Goal: Find specific page/section

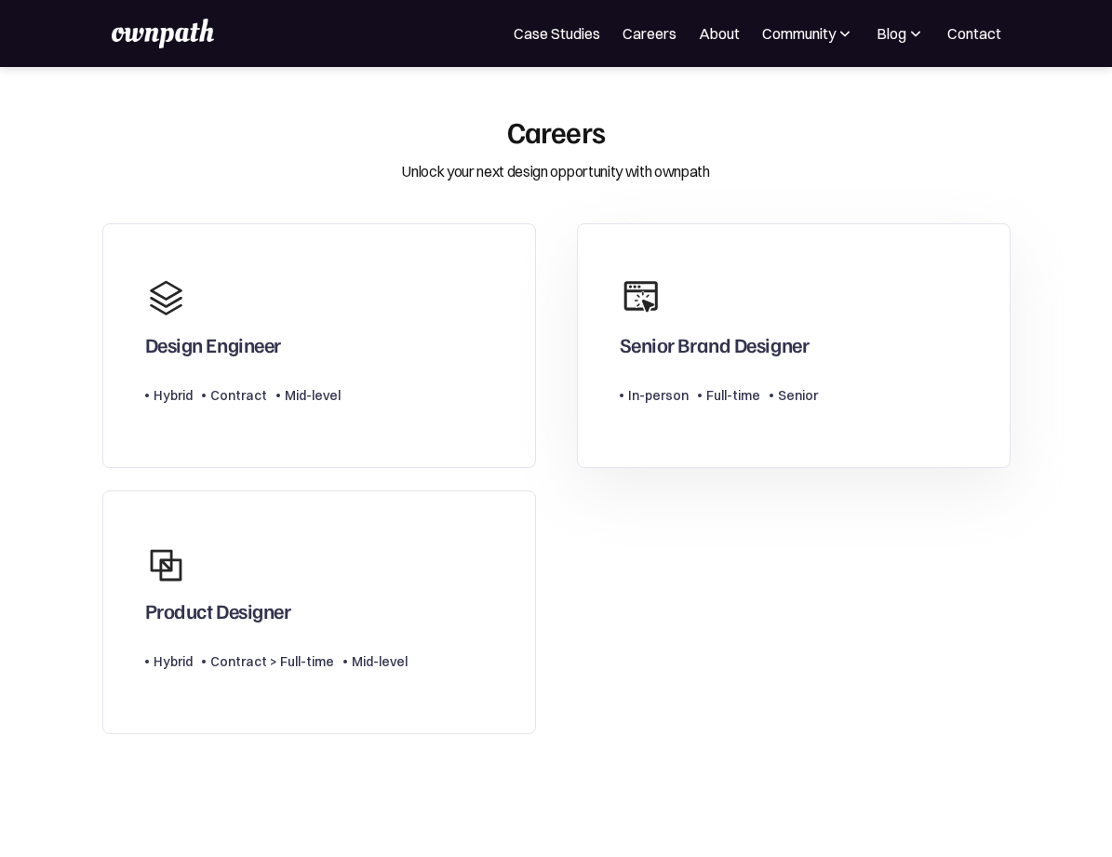
click at [779, 347] on div "Senior Brand Designer" at bounding box center [715, 344] width 190 height 24
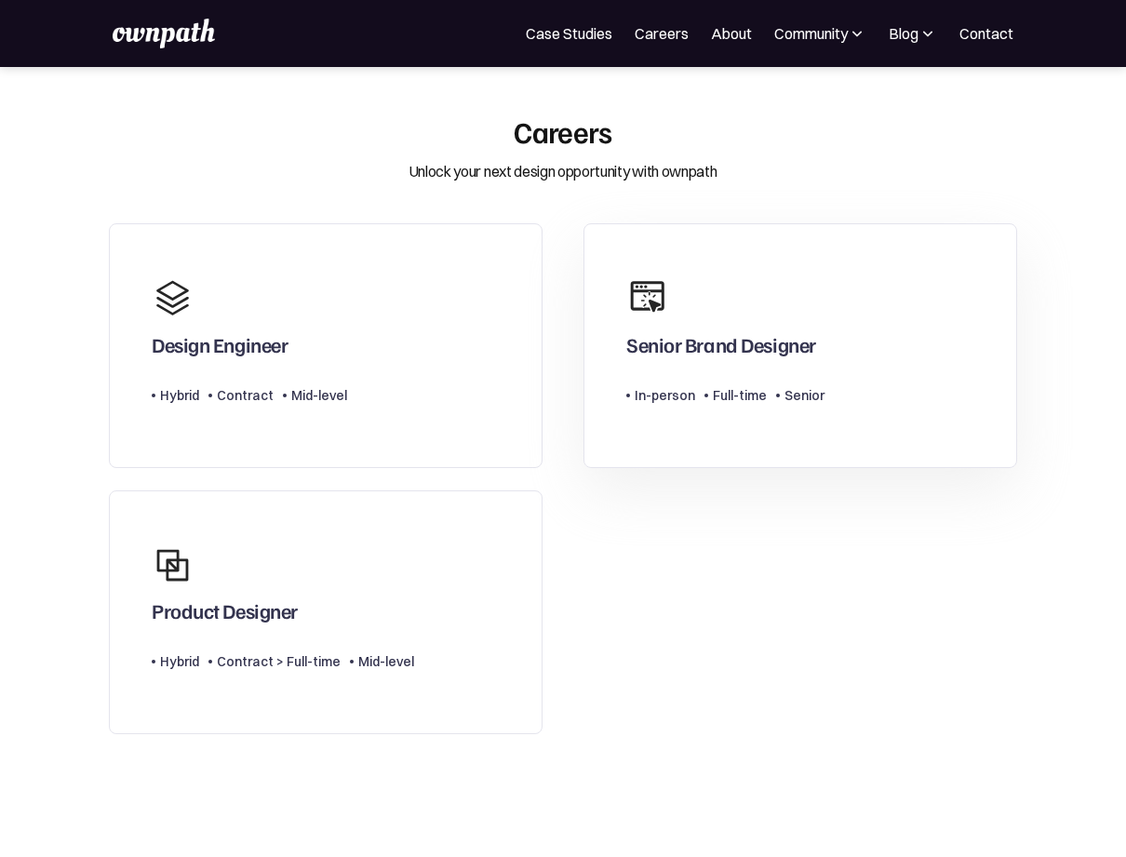
click at [690, 342] on div "Senior Brand Designer" at bounding box center [721, 344] width 190 height 24
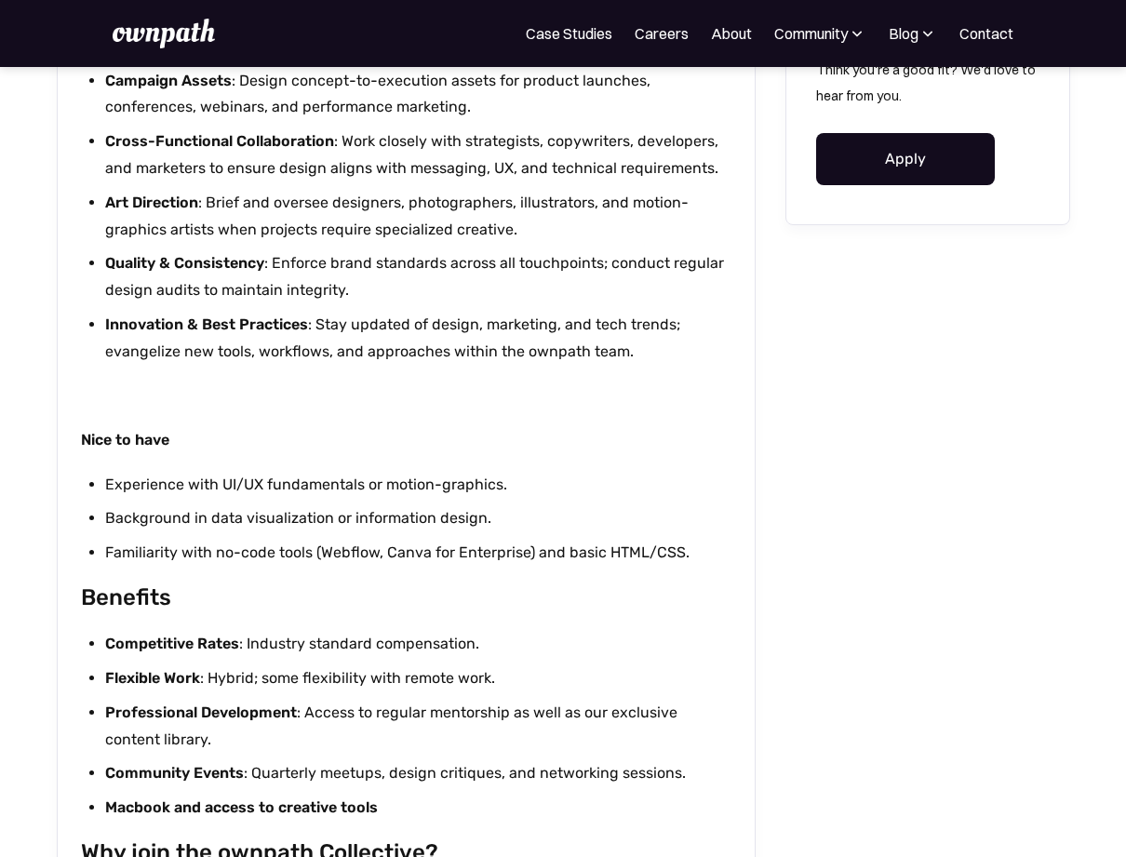
scroll to position [1239, 0]
